Goal: Task Accomplishment & Management: Manage account settings

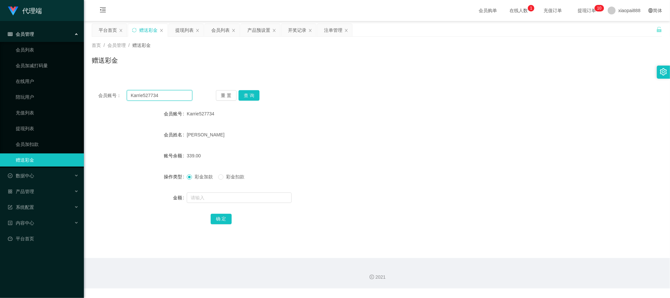
click at [159, 95] on input "Karrie527734" at bounding box center [159, 95] width 65 height 10
click at [253, 94] on button "查 询" at bounding box center [248, 95] width 21 height 10
click at [256, 29] on div "产品预设置" at bounding box center [258, 30] width 23 height 12
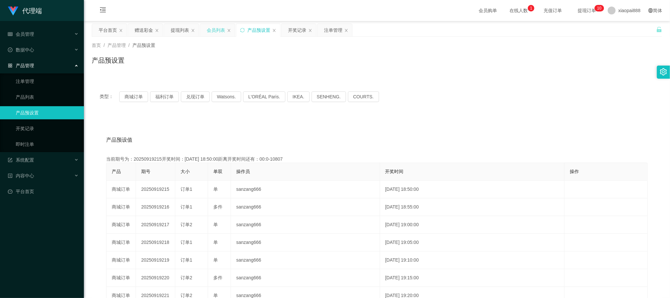
click at [220, 27] on div "会员列表" at bounding box center [216, 30] width 18 height 12
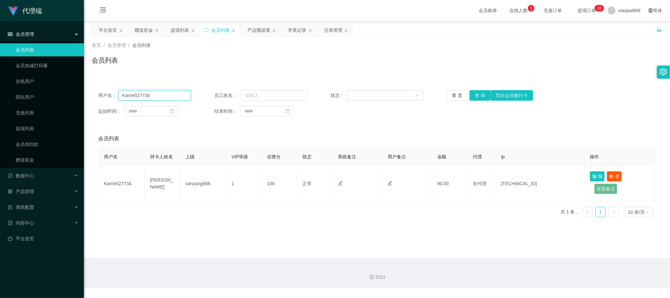
click at [163, 96] on input "Karrie527734" at bounding box center [154, 95] width 73 height 10
click at [477, 98] on button "查 询" at bounding box center [479, 95] width 21 height 10
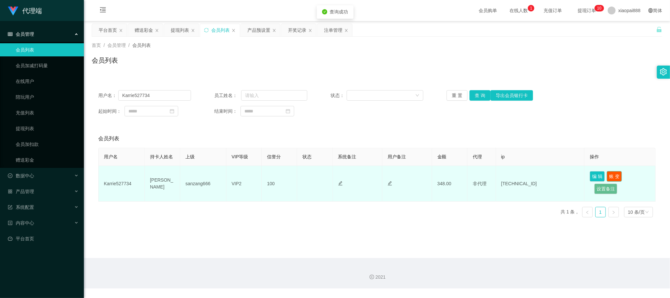
click at [613, 171] on button "账 变" at bounding box center [613, 176] width 15 height 10
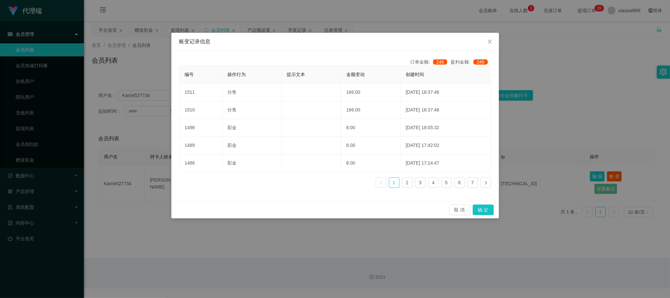
click at [525, 139] on div "账变记录信息 订单金额: 246 盈利金额: 246 编号 操作行为 提示文本 金额变动 创建时间 1511 分售 166.00 [DATE] 18:37:4…" at bounding box center [335, 149] width 670 height 298
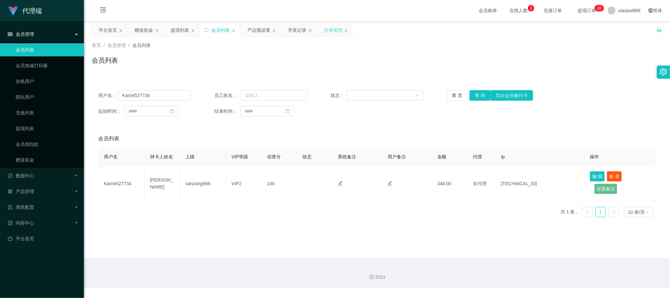
click at [342, 27] on div "注单管理" at bounding box center [333, 30] width 18 height 12
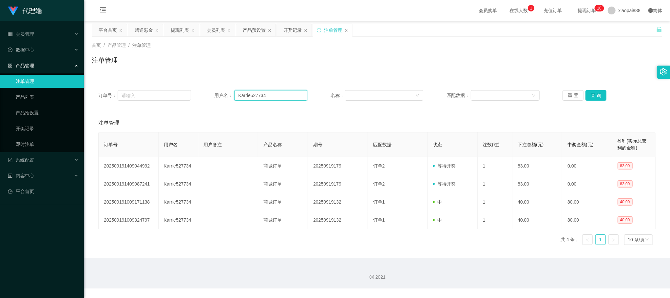
click at [288, 94] on input "Karrie527734" at bounding box center [270, 95] width 73 height 10
click at [602, 95] on button "查 询" at bounding box center [595, 95] width 21 height 10
click at [480, 111] on div "订单号： 用户名： Karrie527734 名称： 匹配数据： 重 置 查 询 注单管理 订单号 用户名 用户备注 产品名称 期号 匹配数据 状态 注数(注…" at bounding box center [377, 166] width 570 height 166
click at [475, 109] on div "订单号： 用户名： Karrie527734 名称： 匹配数据： 重 置 查 询 注单管理 订单号 用户名 用户备注 产品名称 期号 匹配数据 状态 注数(注…" at bounding box center [377, 166] width 570 height 166
click at [146, 29] on div "赠送彩金" at bounding box center [144, 30] width 18 height 12
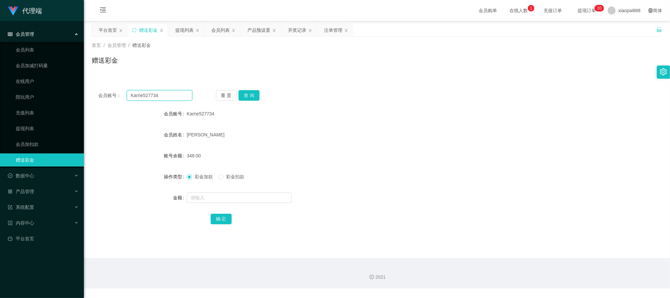
click at [180, 94] on input "Karrie527734" at bounding box center [159, 95] width 65 height 10
click at [249, 95] on button "查 询" at bounding box center [248, 95] width 21 height 10
click at [232, 174] on span "彩金扣款" at bounding box center [235, 176] width 24 height 5
click at [261, 200] on input "text" at bounding box center [239, 197] width 105 height 10
type input "332"
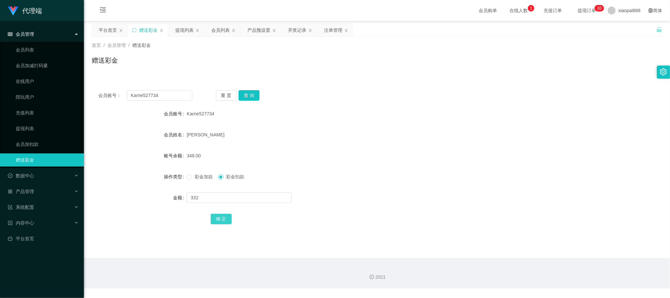
click at [218, 219] on button "确 定" at bounding box center [221, 218] width 21 height 10
click at [327, 29] on div "注单管理" at bounding box center [333, 30] width 18 height 12
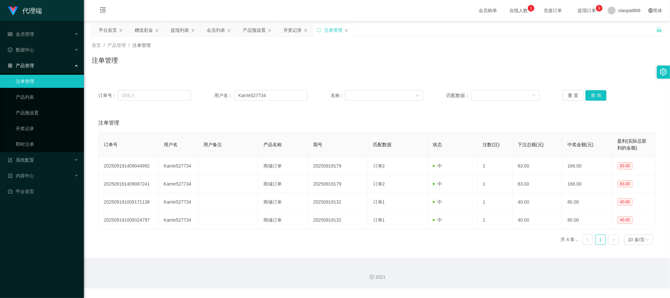
click at [459, 109] on div "订单号： 用户名： Karrie527734 名称： 匹配数据： 重 置 查 询 注单管理 订单号 用户名 用户备注 产品名称 期号 匹配数据 状态 注数(注…" at bounding box center [377, 166] width 570 height 166
click at [291, 96] on input "Karrie527734" at bounding box center [270, 95] width 73 height 10
click at [590, 96] on button "查 询" at bounding box center [595, 95] width 21 height 10
click at [495, 109] on div "订单号： 用户名： Karrie527734 名称： 匹配数据： 重 置 查 询 注单管理 订单号 用户名 用户备注 产品名称 期号 匹配数据 状态 注数(注…" at bounding box center [377, 166] width 570 height 166
click at [442, 111] on div "订单号： 用户名： Karrie527734 名称： 匹配数据： 重 置 查 询 注单管理 订单号 用户名 用户备注 产品名称 期号 匹配数据 状态 注数(注…" at bounding box center [377, 166] width 570 height 166
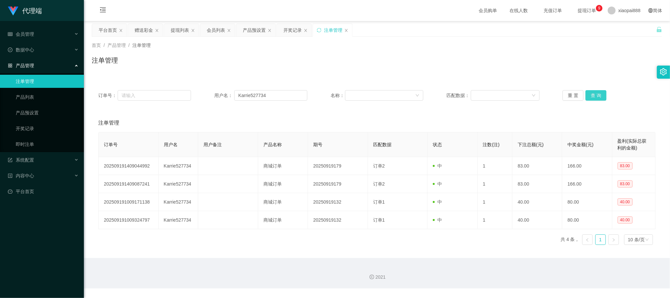
click at [588, 96] on button "查 询" at bounding box center [595, 95] width 21 height 10
click at [276, 97] on input "Karrie527734" at bounding box center [270, 95] width 73 height 10
click at [218, 22] on main "关闭左侧 关闭右侧 关闭其它 刷新页面 平台首页 赠送彩金 提现列表 会员列表 产品预设置 开奖记录 注单管理 首页 / 产品管理 / 注单管理 / 注单管理…" at bounding box center [377, 139] width 586 height 237
click at [216, 30] on div "会员列表" at bounding box center [216, 30] width 18 height 12
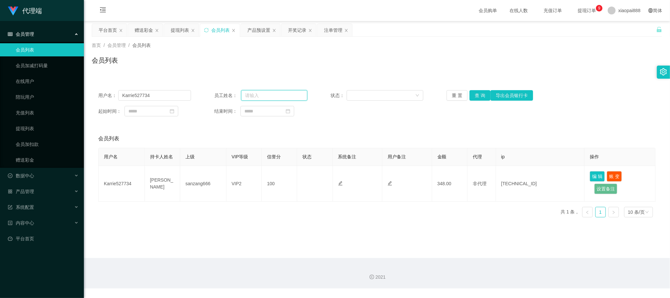
click at [271, 93] on input "text" at bounding box center [274, 95] width 66 height 10
click at [481, 100] on button "查 询" at bounding box center [479, 95] width 21 height 10
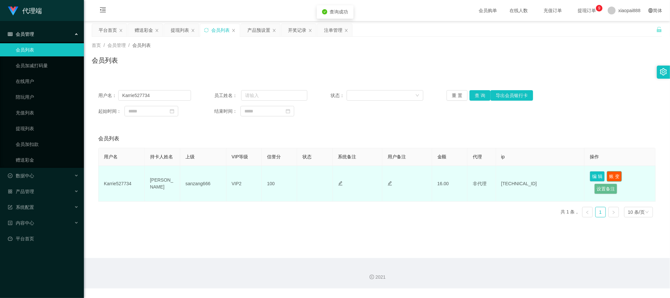
click at [609, 174] on button "账 变" at bounding box center [613, 176] width 15 height 10
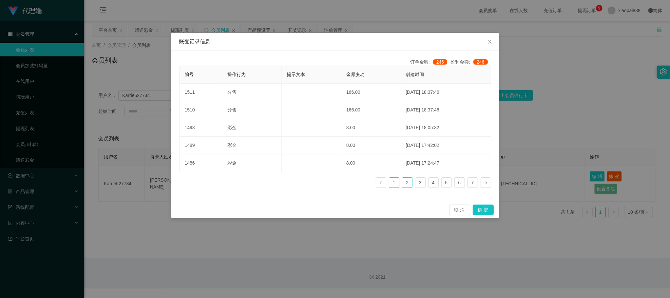
click at [410, 182] on link "2" at bounding box center [407, 182] width 10 height 10
click at [417, 183] on link "3" at bounding box center [420, 182] width 10 height 10
click at [397, 182] on link "1" at bounding box center [394, 182] width 10 height 10
click at [404, 181] on link "2" at bounding box center [407, 182] width 10 height 10
click at [419, 181] on link "3" at bounding box center [420, 182] width 10 height 10
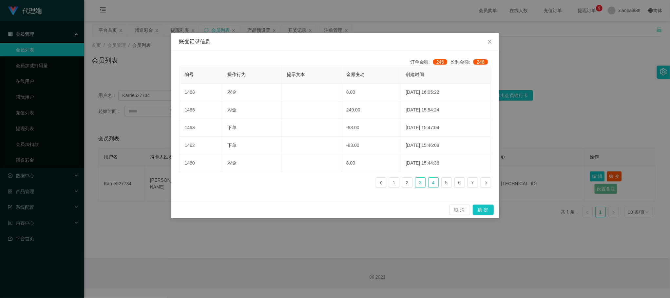
click at [431, 183] on link "4" at bounding box center [433, 182] width 10 height 10
click at [441, 184] on li "5" at bounding box center [446, 182] width 10 height 10
click at [398, 184] on link "1" at bounding box center [394, 182] width 10 height 10
click at [522, 144] on div "账变记录信息 订单金额: 246 盈利金额: 246 编号 操作行为 提示文本 金额变动 创建时间 1511 分售 166.00 [DATE] 18:37:4…" at bounding box center [335, 149] width 670 height 298
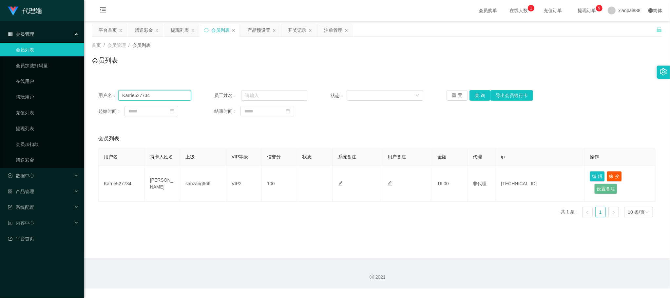
click at [177, 95] on input "Karrie527734" at bounding box center [154, 95] width 73 height 10
click at [179, 29] on div "提现列表" at bounding box center [180, 30] width 18 height 12
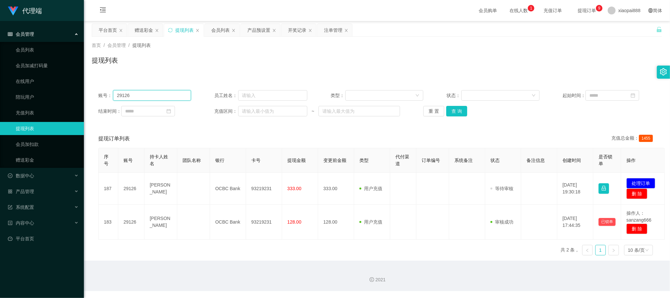
click at [166, 98] on input "29126" at bounding box center [152, 95] width 78 height 10
paste input "Karrie527734"
type input "Karrie527734"
click at [453, 108] on button "查 询" at bounding box center [456, 111] width 21 height 10
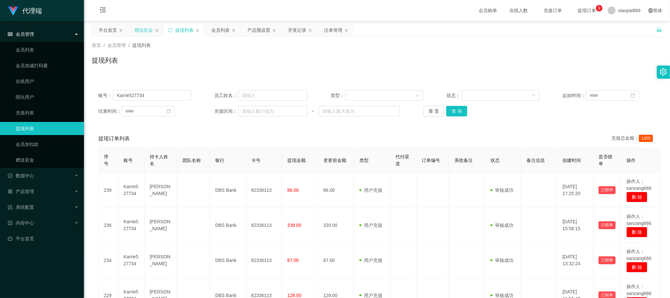
click at [140, 32] on div "赠送彩金" at bounding box center [144, 30] width 18 height 12
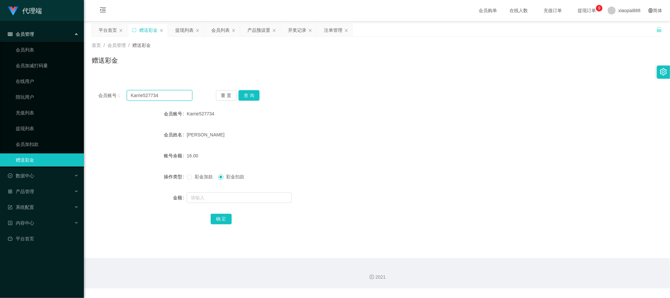
click at [168, 96] on input "Karrie527734" at bounding box center [159, 95] width 65 height 10
click at [252, 98] on button "查 询" at bounding box center [248, 95] width 21 height 10
click at [446, 115] on div "Karrie527734" at bounding box center [353, 113] width 333 height 13
click at [251, 96] on button "查 询" at bounding box center [248, 95] width 21 height 10
